Goal: Task Accomplishment & Management: Manage account settings

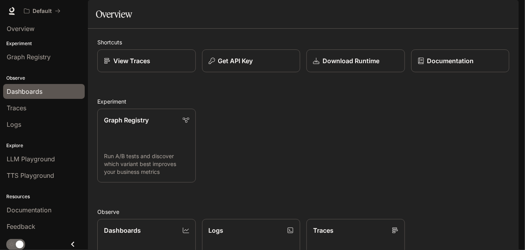
click at [70, 90] on div "Dashboards" at bounding box center [44, 91] width 75 height 9
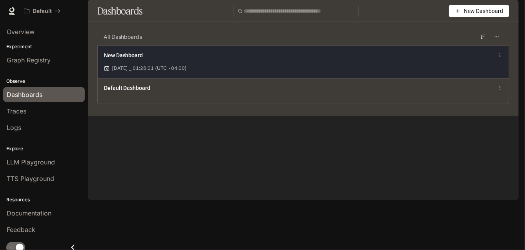
click at [279, 78] on div "New Dashboard [DATE] ⎯ 01:26:01 (UTC -04:00)" at bounding box center [303, 62] width 411 height 33
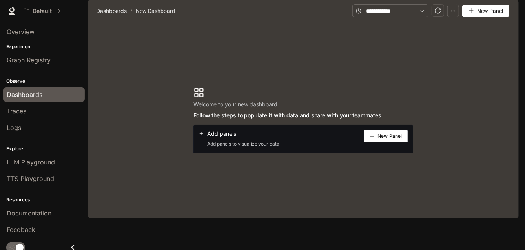
click at [381, 153] on div "Add panels Add panels to visualize your data New Panel" at bounding box center [304, 139] width 220 height 28
click at [35, 33] on div "Overview" at bounding box center [44, 31] width 75 height 9
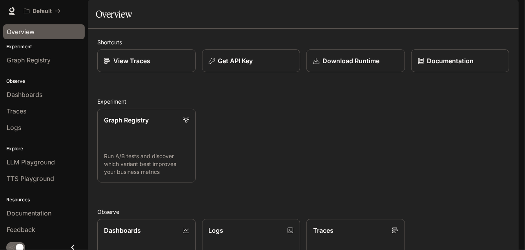
click at [503, 12] on img "button" at bounding box center [507, 10] width 11 height 11
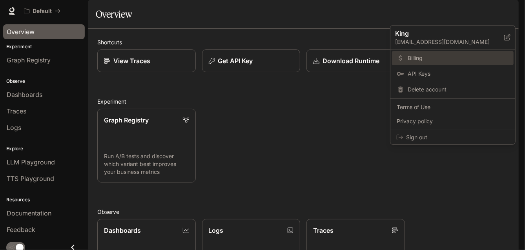
click at [446, 55] on span "Billing" at bounding box center [458, 58] width 101 height 8
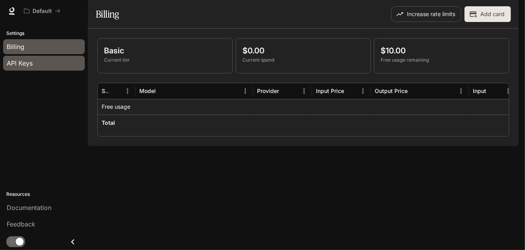
click at [42, 67] on div "API Keys" at bounding box center [44, 62] width 75 height 9
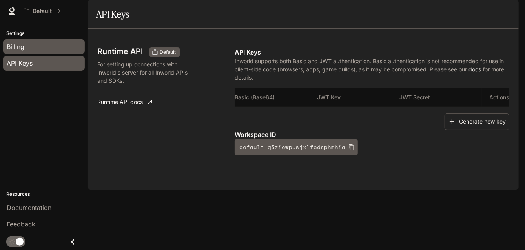
click at [49, 52] on link "Billing" at bounding box center [44, 46] width 82 height 15
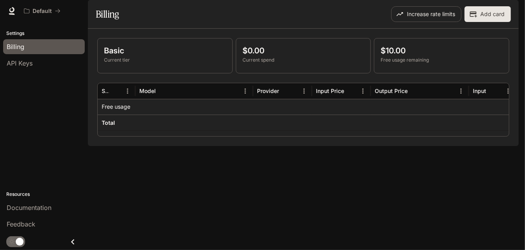
click at [506, 16] on button "button" at bounding box center [508, 11] width 16 height 16
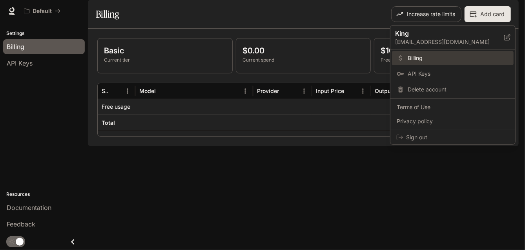
click at [438, 61] on span "Billing" at bounding box center [458, 58] width 101 height 8
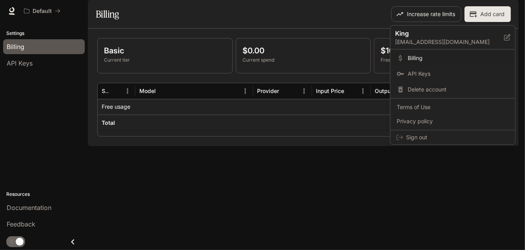
click at [22, 12] on div at bounding box center [262, 125] width 525 height 250
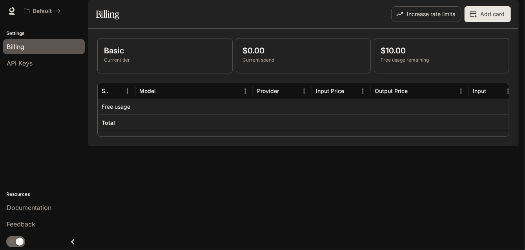
click at [17, 12] on div at bounding box center [11, 10] width 11 height 11
click at [13, 13] on icon at bounding box center [12, 11] width 8 height 8
